Goal: Task Accomplishment & Management: Use online tool/utility

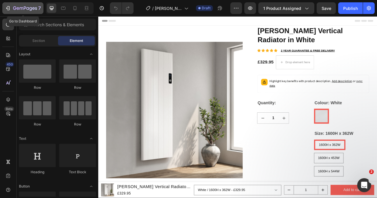
click at [6, 5] on div "7" at bounding box center [23, 8] width 36 height 7
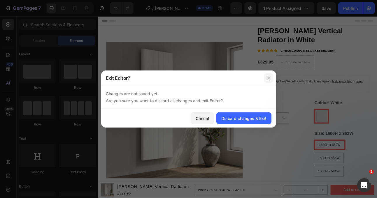
click at [270, 78] on icon "button" at bounding box center [268, 78] width 5 height 5
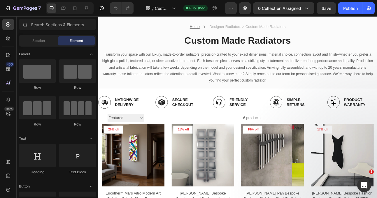
scroll to position [10, 0]
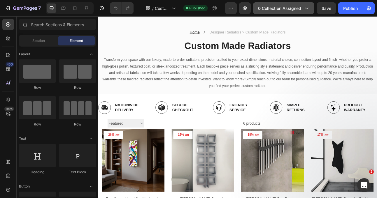
click at [311, 9] on button "0 collection assigned" at bounding box center [283, 8] width 61 height 12
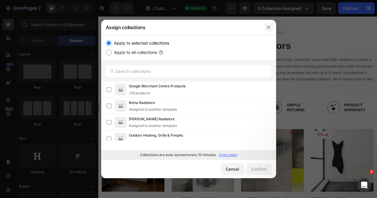
click at [266, 26] on icon "button" at bounding box center [268, 27] width 5 height 5
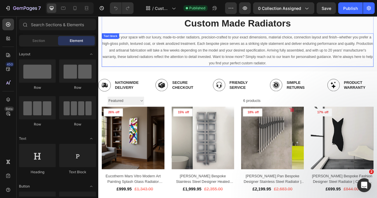
scroll to position [0, 0]
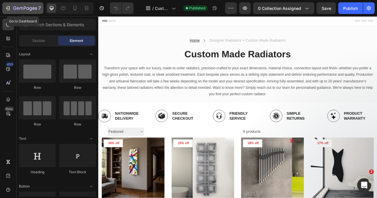
click at [10, 8] on icon "button" at bounding box center [8, 8] width 6 height 6
